Goal: Task Accomplishment & Management: Use online tool/utility

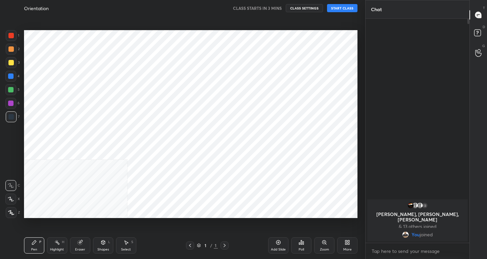
scroll to position [33615, 33493]
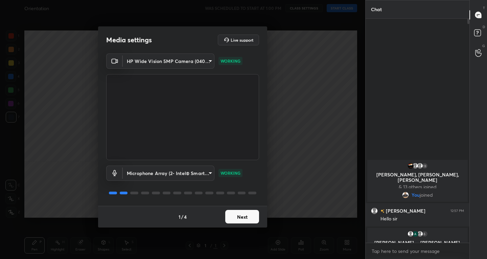
click at [239, 216] on button "Next" at bounding box center [242, 217] width 34 height 14
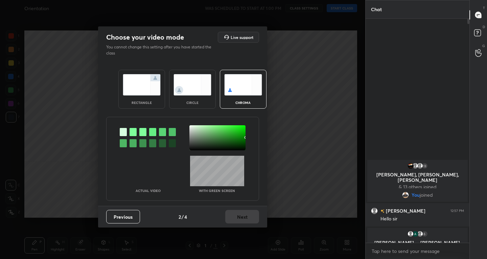
click at [126, 81] on img at bounding box center [142, 84] width 38 height 21
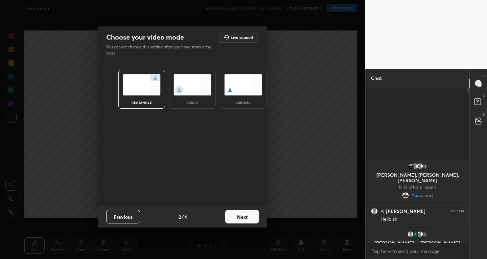
click at [238, 213] on button "Next" at bounding box center [242, 217] width 34 height 14
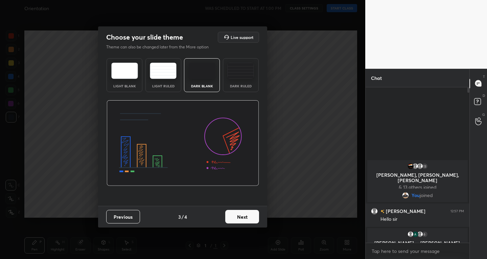
click at [236, 215] on button "Next" at bounding box center [242, 217] width 34 height 14
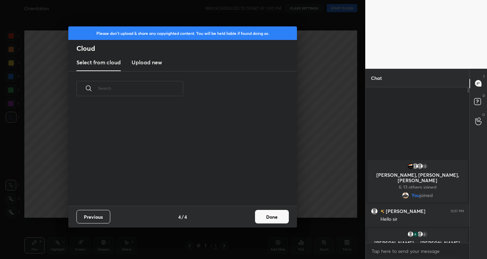
scroll to position [100, 217]
click at [267, 214] on button "Done" at bounding box center [272, 217] width 34 height 14
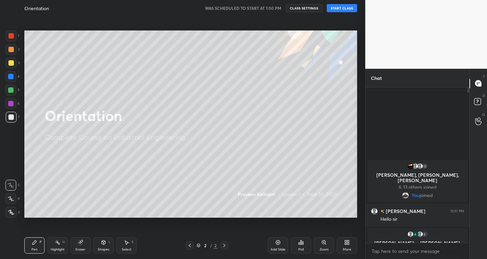
click at [345, 5] on button "START CLASS" at bounding box center [342, 8] width 30 height 8
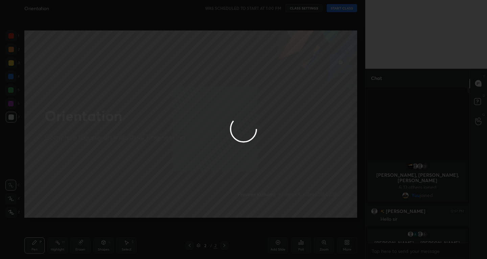
type textarea "x"
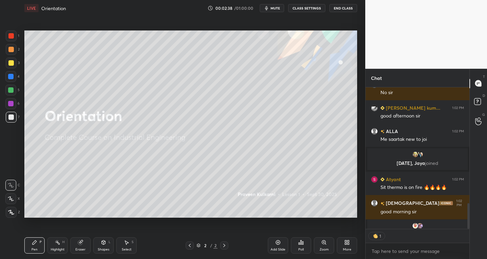
scroll to position [2, 2]
type textarea "x"
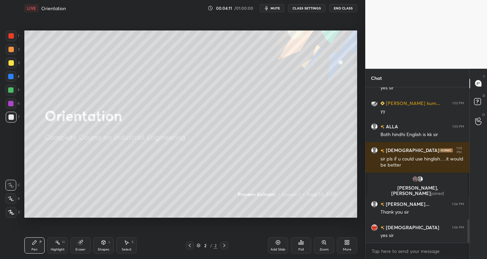
scroll to position [898, 0]
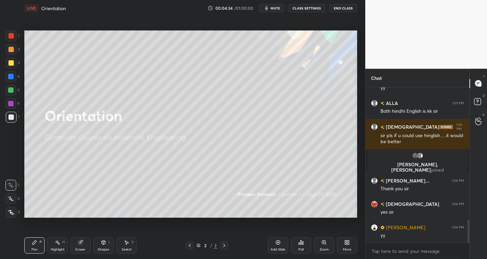
click at [278, 245] on div "Add Slide" at bounding box center [278, 245] width 20 height 16
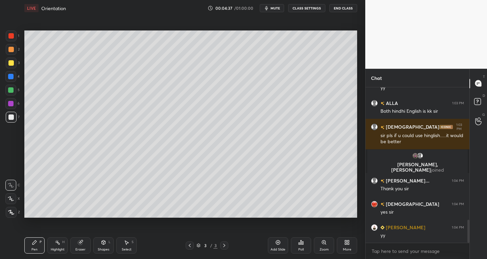
click at [8, 200] on icon at bounding box center [11, 198] width 6 height 5
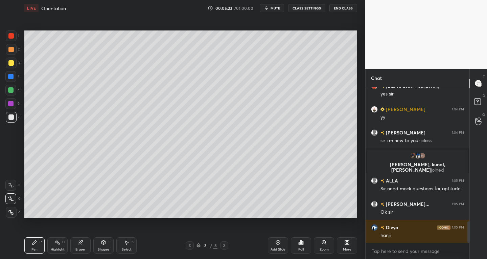
scroll to position [1007, 0]
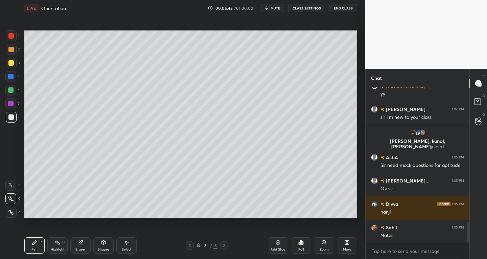
click at [125, 241] on icon at bounding box center [126, 242] width 5 height 5
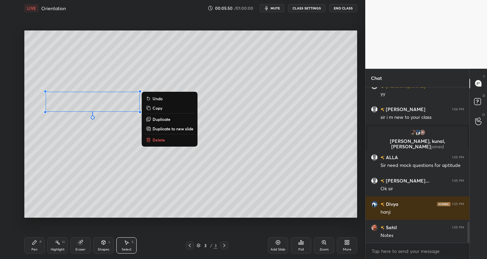
click at [32, 238] on div "Pen P" at bounding box center [34, 245] width 20 height 16
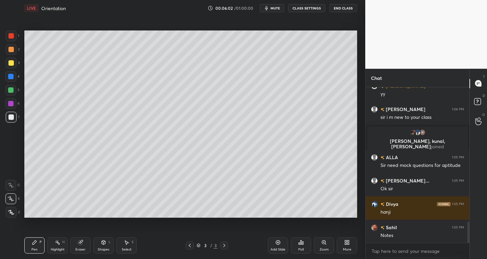
click at [129, 246] on div "Select S" at bounding box center [126, 245] width 20 height 16
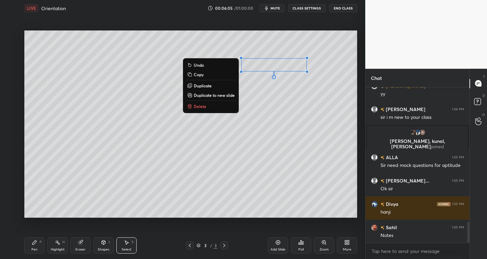
click at [36, 245] on div "Pen P" at bounding box center [34, 245] width 20 height 16
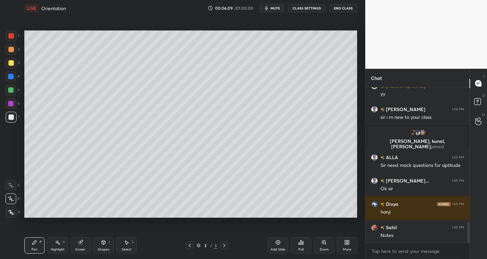
click at [106, 246] on div "Shapes L" at bounding box center [103, 245] width 20 height 16
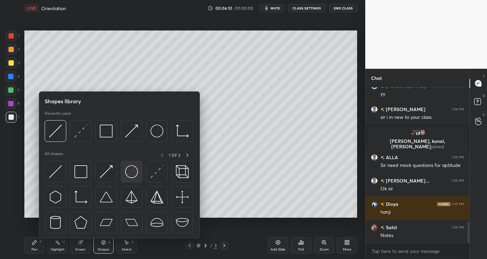
click at [121, 167] on div at bounding box center [132, 172] width 22 height 22
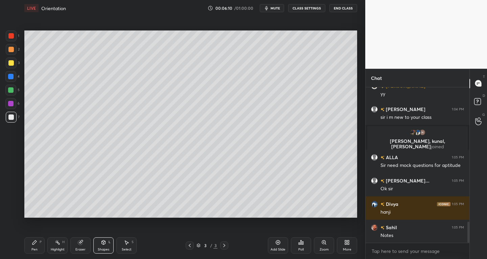
click at [13, 56] on div "2" at bounding box center [13, 51] width 14 height 14
click at [10, 118] on div at bounding box center [10, 116] width 5 height 5
click at [99, 245] on div "Shapes L" at bounding box center [103, 245] width 20 height 16
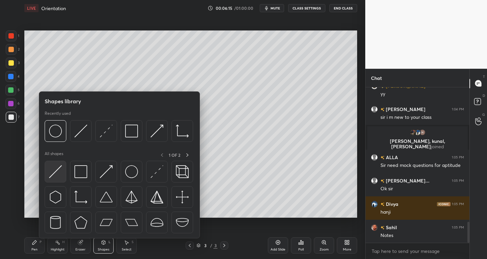
click at [58, 172] on img at bounding box center [55, 171] width 13 height 13
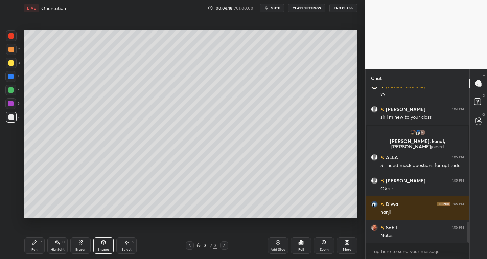
click at [38, 245] on div "Pen P" at bounding box center [34, 245] width 20 height 16
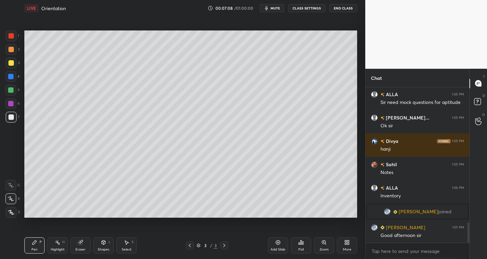
scroll to position [1040, 0]
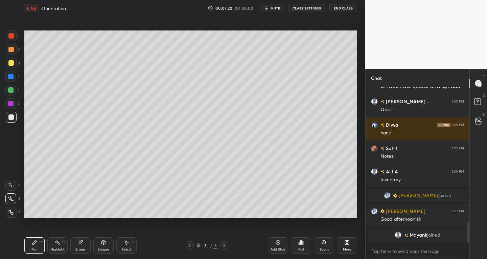
click at [126, 252] on div "Select S" at bounding box center [126, 245] width 20 height 16
click at [35, 251] on div "Pen" at bounding box center [34, 249] width 6 height 3
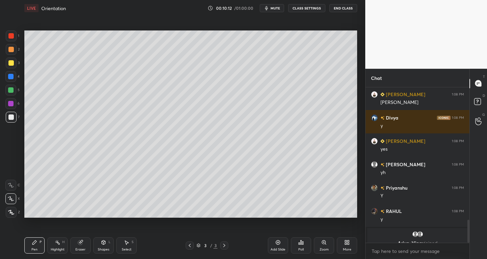
scroll to position [897, 0]
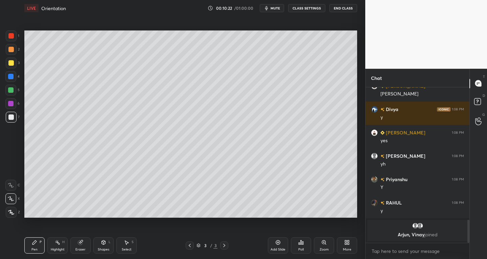
click at [41, 247] on div "Pen P" at bounding box center [34, 245] width 20 height 16
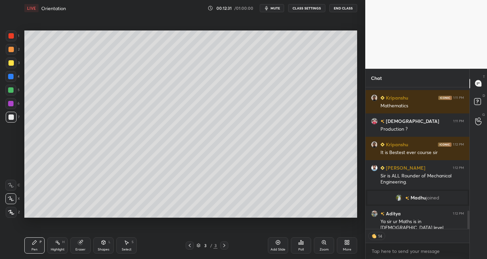
scroll to position [964, 0]
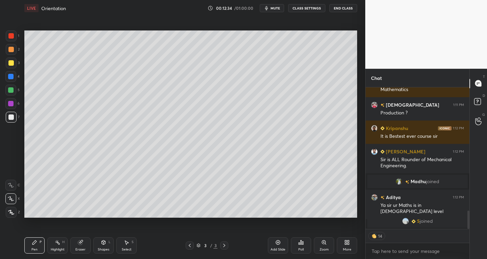
click at [96, 254] on div "Pen P Highlight H Eraser Shapes L Select S 3 / 3 Add Slide Poll Zoom More" at bounding box center [190, 245] width 333 height 27
click at [107, 246] on div "Shapes L" at bounding box center [103, 245] width 20 height 16
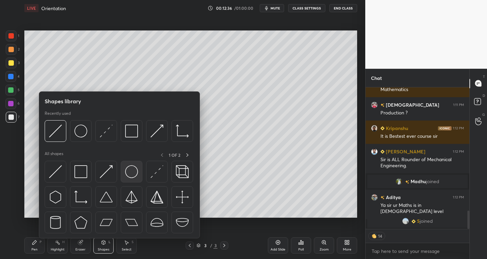
click at [130, 171] on img at bounding box center [131, 171] width 13 height 13
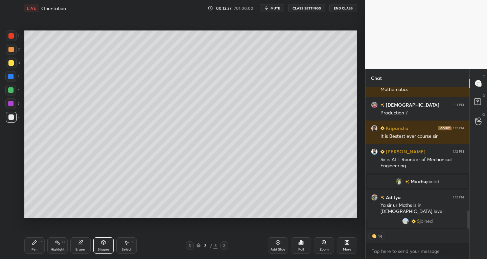
click at [6, 50] on div at bounding box center [11, 49] width 11 height 11
click at [8, 35] on div at bounding box center [10, 35] width 5 height 5
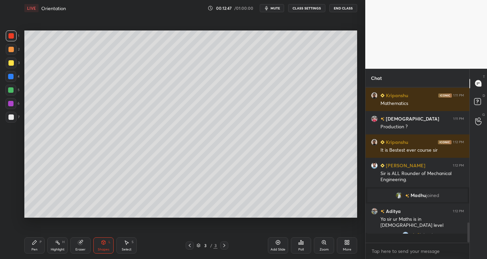
scroll to position [950, 0]
click at [29, 253] on div "Pen P Highlight H Eraser Shapes L Select S 3 / 3 Add Slide Poll Zoom More" at bounding box center [190, 245] width 333 height 27
click at [35, 242] on icon at bounding box center [34, 242] width 4 height 4
click at [9, 114] on div at bounding box center [10, 116] width 5 height 5
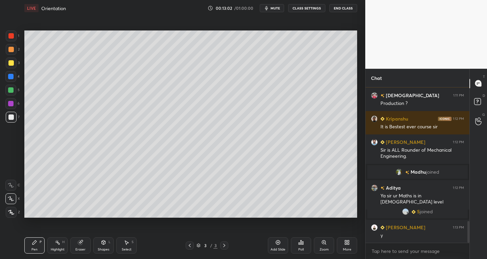
click at [14, 120] on div at bounding box center [11, 117] width 11 height 11
click at [86, 246] on div "Eraser" at bounding box center [80, 245] width 20 height 16
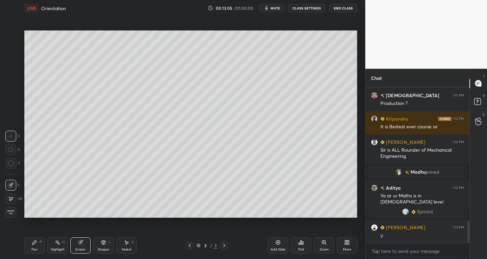
click at [33, 244] on icon at bounding box center [34, 242] width 4 height 4
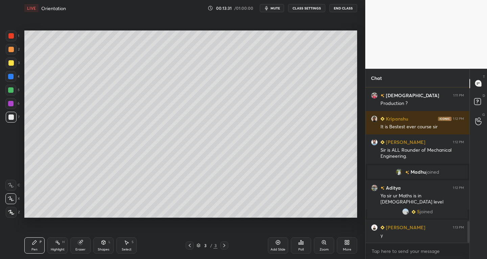
click at [272, 250] on div "Add Slide" at bounding box center [278, 249] width 15 height 3
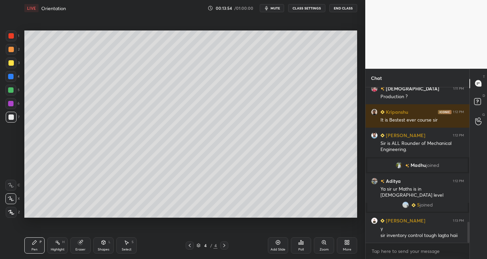
scroll to position [991, 0]
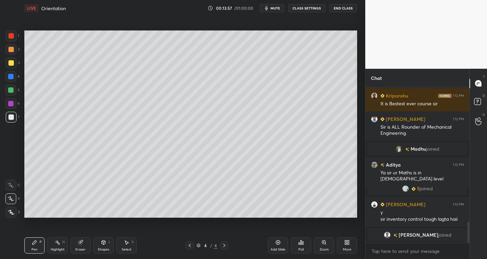
click at [126, 245] on icon at bounding box center [126, 242] width 5 height 5
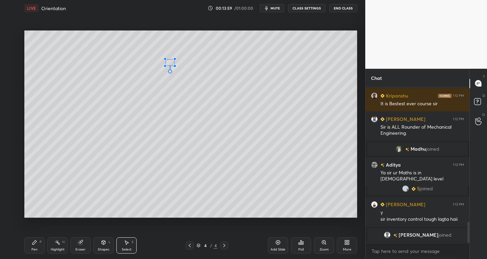
click at [165, 59] on div at bounding box center [165, 59] width 3 height 3
click at [35, 248] on div "Pen" at bounding box center [34, 249] width 6 height 3
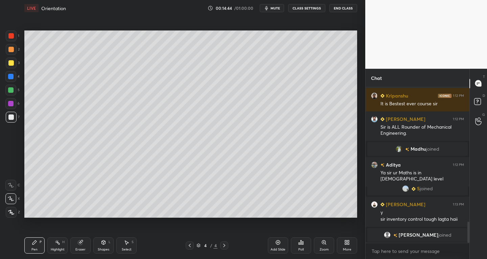
click at [191, 244] on icon at bounding box center [189, 245] width 5 height 5
click at [220, 248] on div "3 / 4" at bounding box center [207, 245] width 43 height 8
click at [224, 244] on icon at bounding box center [224, 245] width 2 height 3
click at [83, 248] on div "Eraser" at bounding box center [80, 249] width 10 height 3
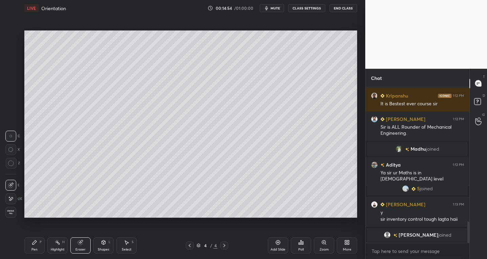
click at [36, 242] on icon at bounding box center [34, 242] width 5 height 5
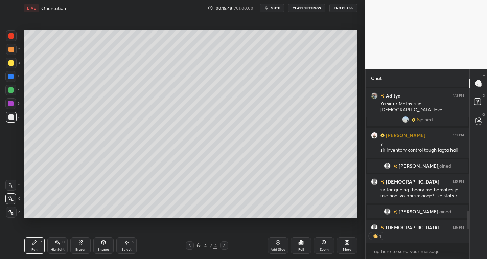
scroll to position [2, 2]
click at [225, 245] on icon at bounding box center [224, 245] width 2 height 3
click at [273, 248] on div "Add Slide" at bounding box center [278, 249] width 15 height 3
click at [190, 242] on div at bounding box center [190, 245] width 8 height 8
click at [190, 241] on div "Pen P Highlight H Eraser Shapes L Select S 4 / 5 Add Slide Poll Zoom More" at bounding box center [190, 245] width 333 height 27
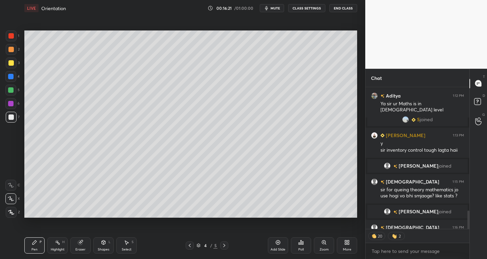
click at [189, 244] on icon at bounding box center [189, 245] width 5 height 5
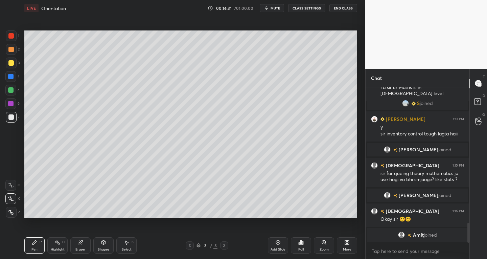
click at [222, 246] on icon at bounding box center [224, 245] width 5 height 5
click at [225, 248] on icon at bounding box center [224, 245] width 5 height 5
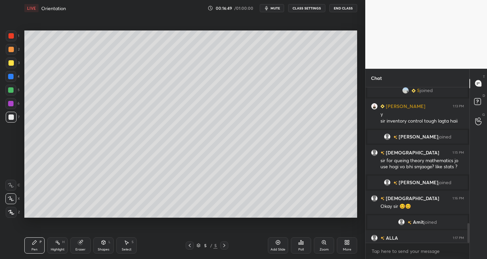
scroll to position [1073, 0]
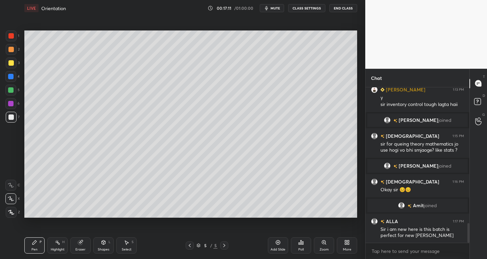
click at [79, 248] on div "Eraser" at bounding box center [80, 249] width 10 height 3
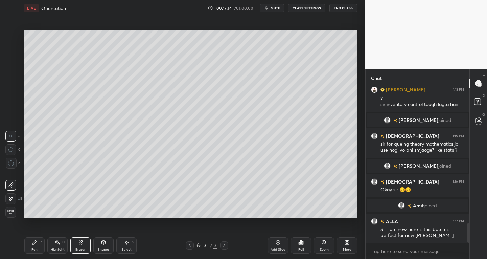
click at [36, 250] on div "Pen" at bounding box center [34, 249] width 6 height 3
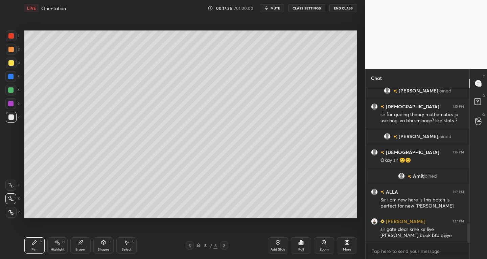
scroll to position [1138, 0]
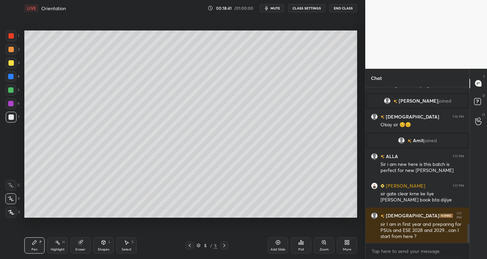
click at [278, 246] on div "Add Slide" at bounding box center [278, 245] width 20 height 16
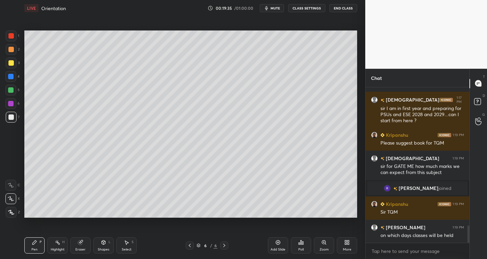
scroll to position [1238, 0]
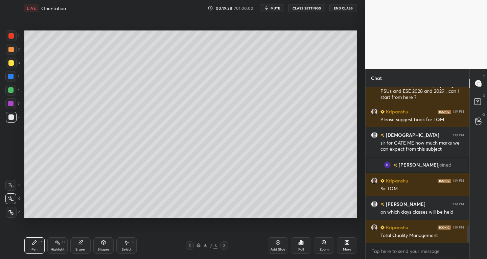
click at [191, 245] on icon at bounding box center [189, 245] width 5 height 5
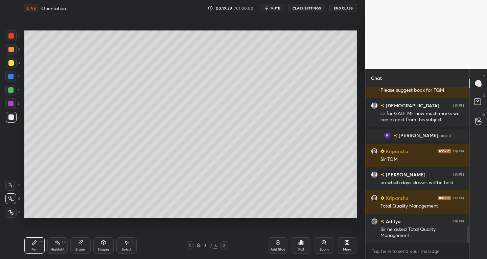
click at [192, 247] on icon at bounding box center [189, 245] width 5 height 5
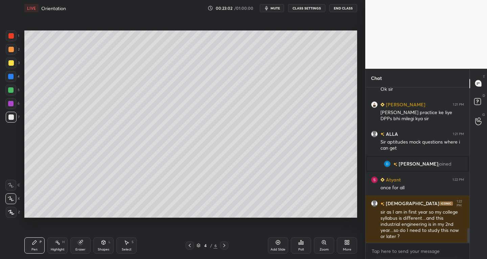
scroll to position [1539, 0]
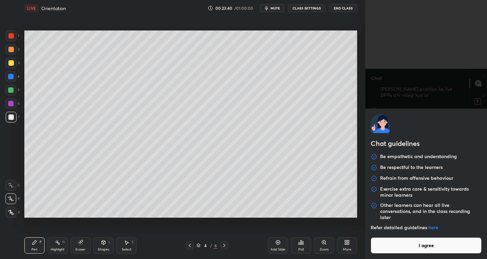
click at [412, 251] on body "1 2 3 4 5 6 7 C X Z C X Z E E Erase all H H LIVE Orientation 00:23:40 / 01:00:0…" at bounding box center [243, 129] width 487 height 259
click at [412, 251] on button "I agree" at bounding box center [426, 245] width 111 height 16
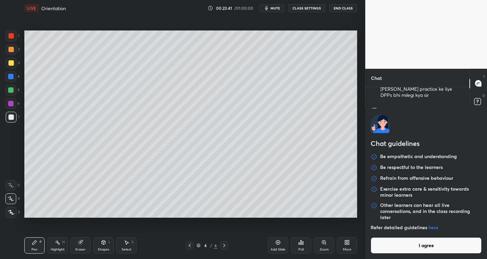
type textarea "x"
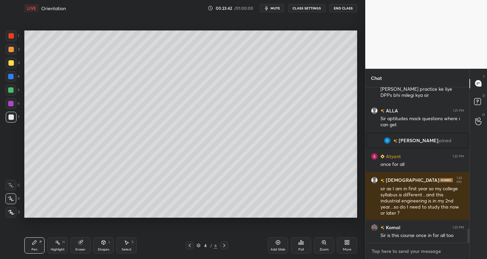
click at [412, 251] on textarea at bounding box center [417, 251] width 93 height 11
paste textarea "https://chat.whatsapp.com/JB9XuFIEzpjJLevpEvJBBA?mode=ems_share_t"
type textarea "https://chat.whatsapp.com/JB9XuFIEzpjJLevpEvJBBA?mode=ems_share_t"
type textarea "x"
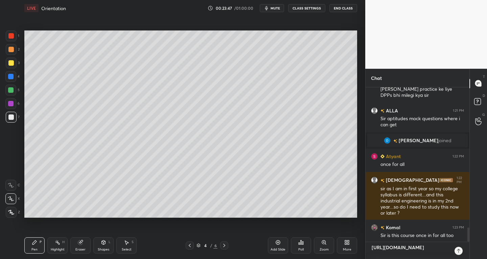
type textarea "https://chat.whatsapp.com/JB9XuFIEzpjJLevpEvJBBA?mode=ems_share_t"
type textarea "x"
click at [458, 250] on icon at bounding box center [458, 250] width 5 height 5
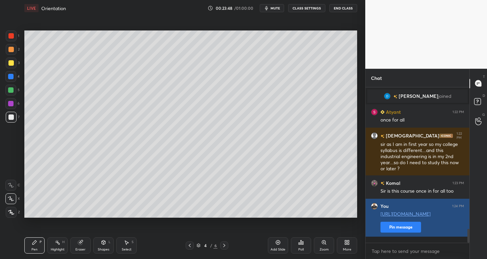
click at [393, 231] on button "Pin message" at bounding box center [401, 227] width 41 height 11
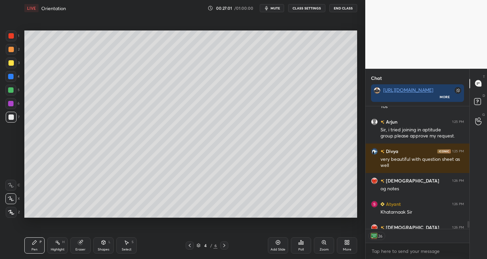
scroll to position [2060, 0]
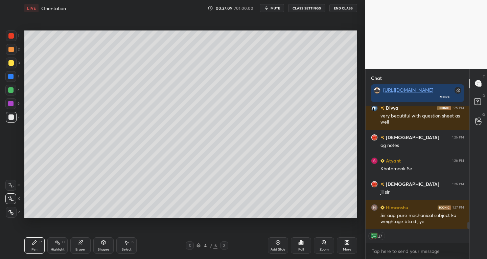
click at [279, 245] on div "Add Slide" at bounding box center [278, 245] width 20 height 16
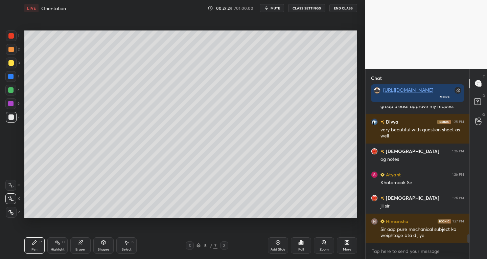
scroll to position [2069, 0]
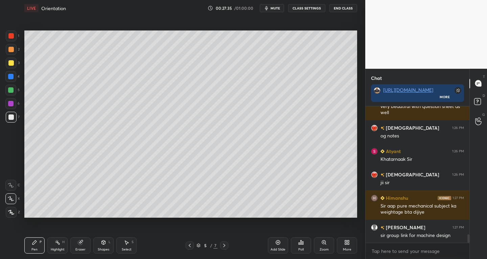
click at [84, 247] on div "Eraser" at bounding box center [80, 245] width 20 height 16
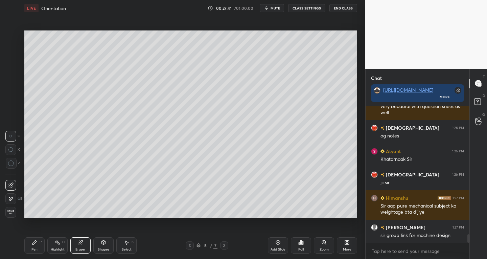
click at [39, 248] on div "Pen P" at bounding box center [34, 245] width 20 height 16
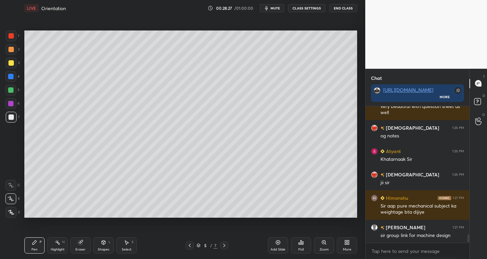
scroll to position [2086, 0]
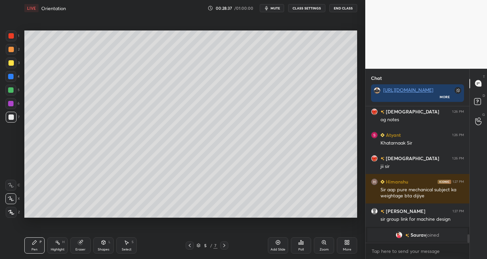
click at [191, 245] on icon at bounding box center [189, 245] width 5 height 5
click at [226, 246] on icon at bounding box center [224, 245] width 5 height 5
click at [83, 251] on div "Eraser" at bounding box center [80, 249] width 10 height 3
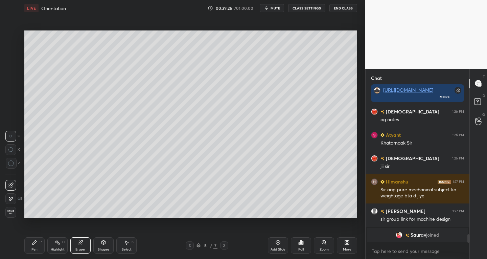
click at [43, 249] on div "Pen P" at bounding box center [34, 245] width 20 height 16
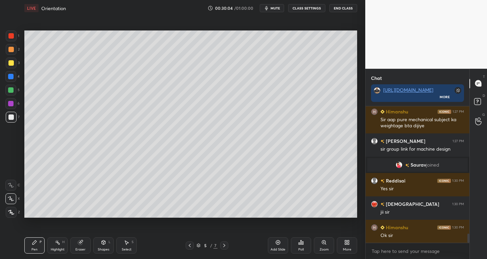
scroll to position [1921, 0]
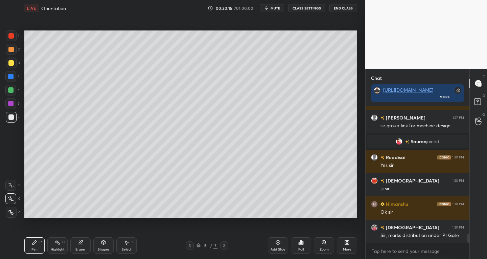
click at [295, 249] on div "Poll" at bounding box center [301, 245] width 20 height 16
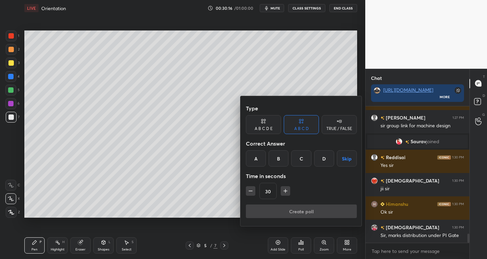
click at [270, 250] on div at bounding box center [243, 129] width 487 height 259
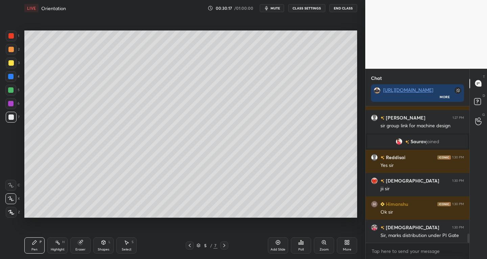
click at [276, 248] on div "Add Slide" at bounding box center [278, 249] width 15 height 3
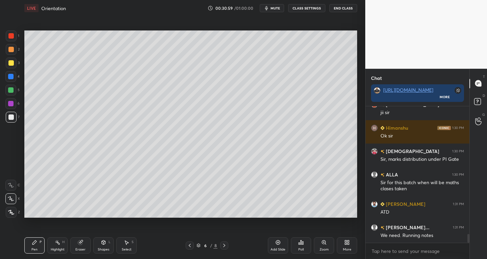
scroll to position [2020, 0]
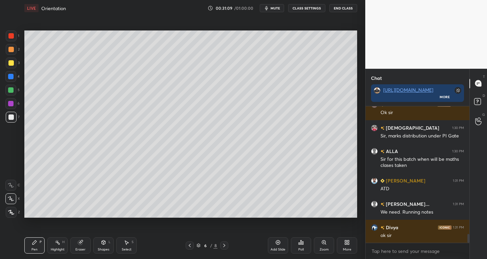
click at [345, 8] on button "End Class" at bounding box center [344, 8] width 28 height 8
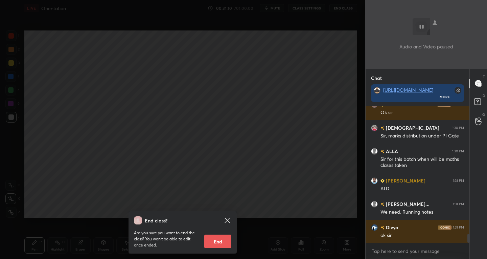
scroll to position [2044, 0]
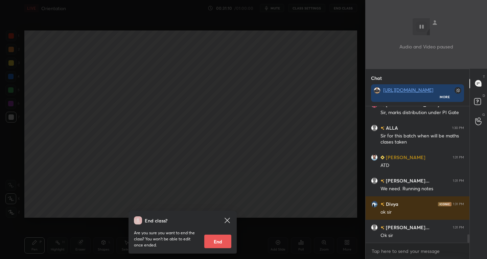
click at [214, 240] on button "End" at bounding box center [217, 241] width 27 height 14
type textarea "x"
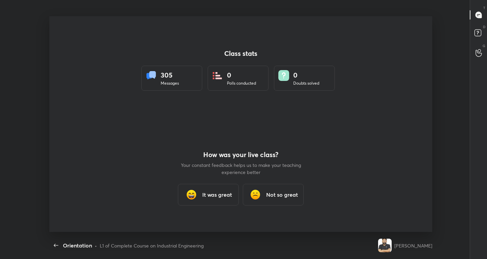
scroll to position [216, 481]
click at [213, 200] on div "It was great" at bounding box center [208, 195] width 61 height 22
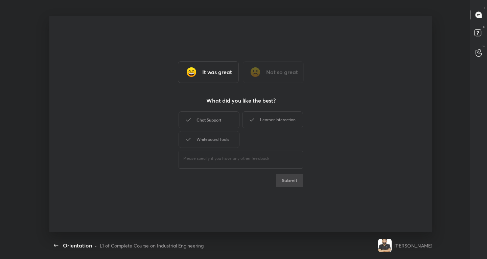
click at [207, 119] on div "Chat Support" at bounding box center [209, 119] width 61 height 17
click at [207, 134] on div "Whiteboard Tools" at bounding box center [209, 139] width 61 height 17
click at [274, 116] on div "Learner Interaction" at bounding box center [272, 119] width 61 height 17
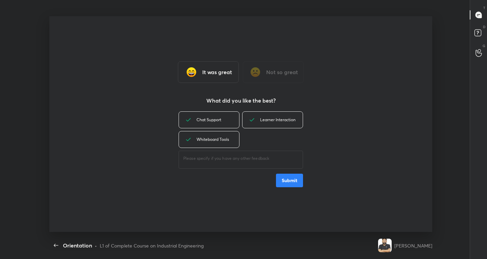
click at [297, 175] on button "Submit" at bounding box center [289, 181] width 27 height 14
